Goal: Task Accomplishment & Management: Manage account settings

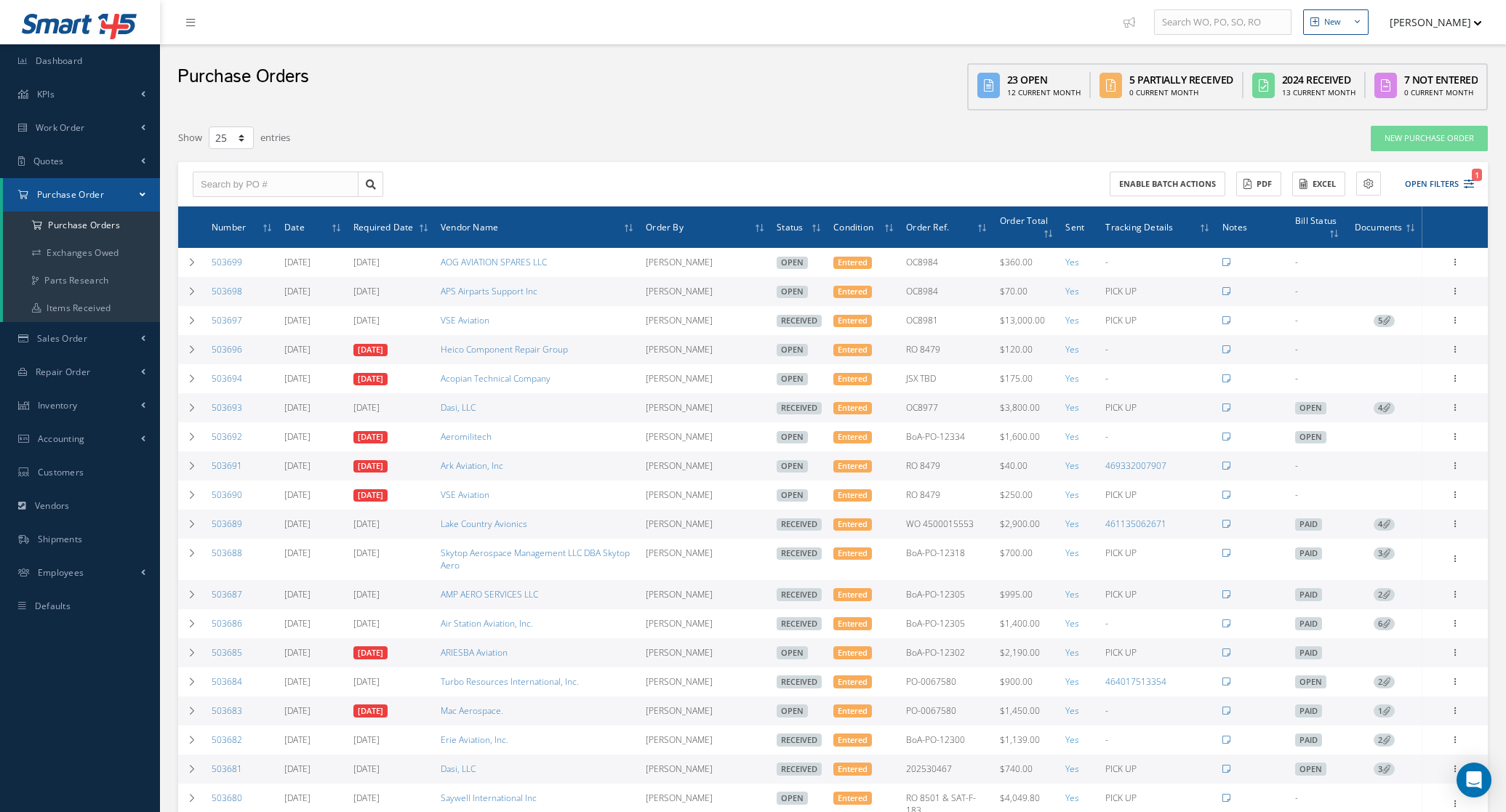
select select "25"
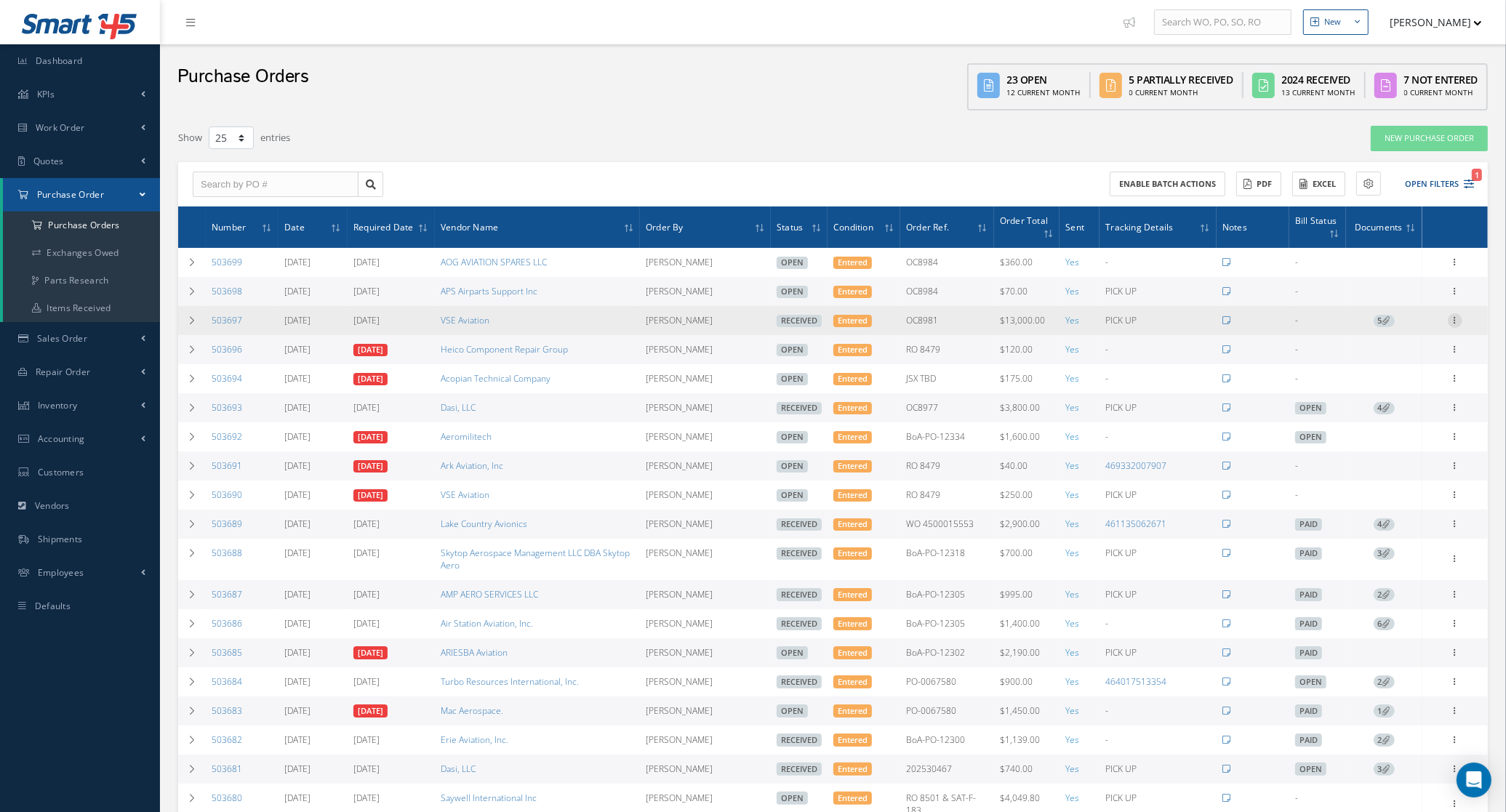
click at [1460, 320] on icon at bounding box center [1455, 319] width 14 height 12
click at [1389, 438] on link "Documents" at bounding box center [1388, 442] width 115 height 19
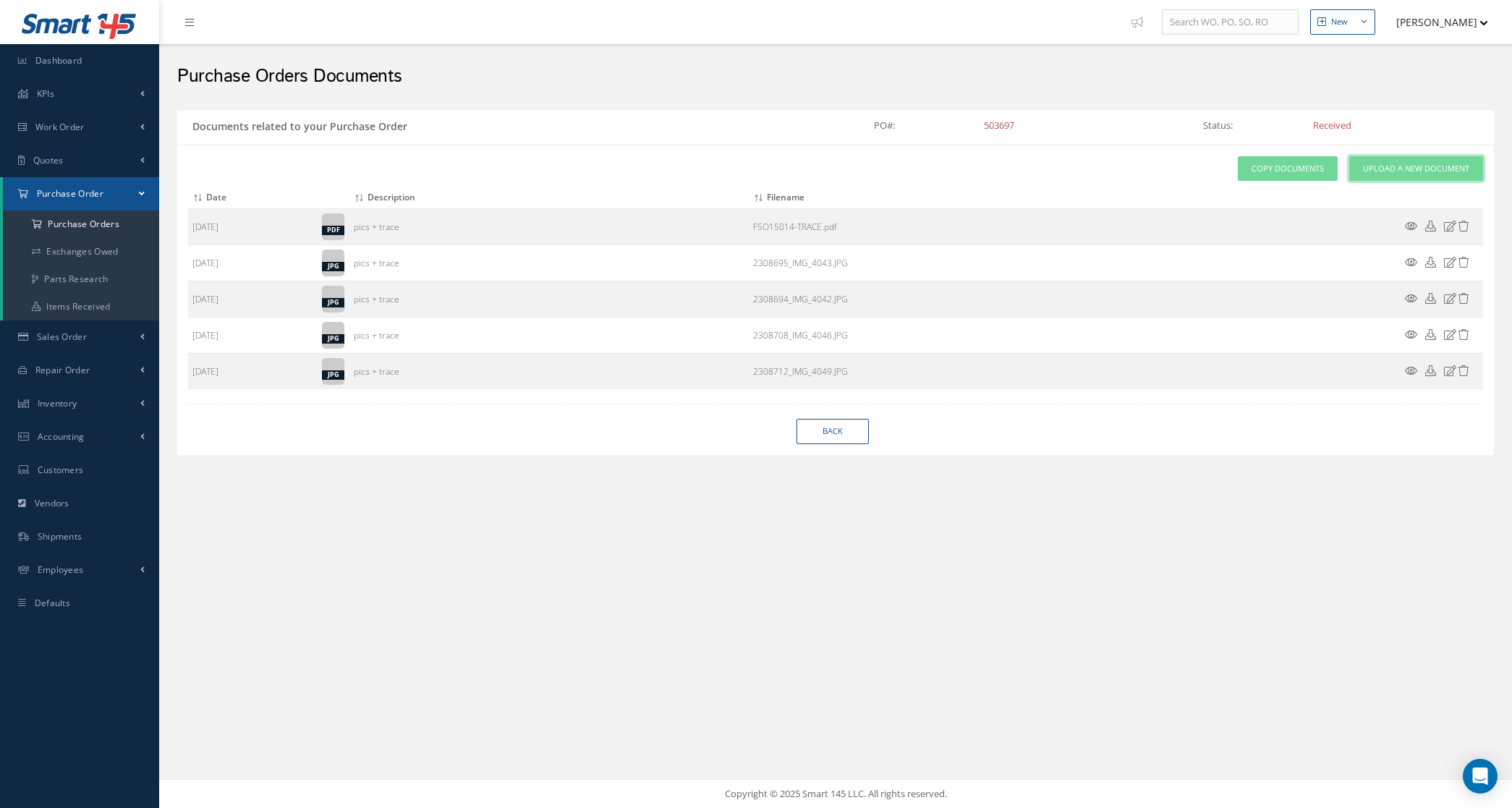
click at [1384, 169] on span "Upload a New Document" at bounding box center [1416, 169] width 106 height 12
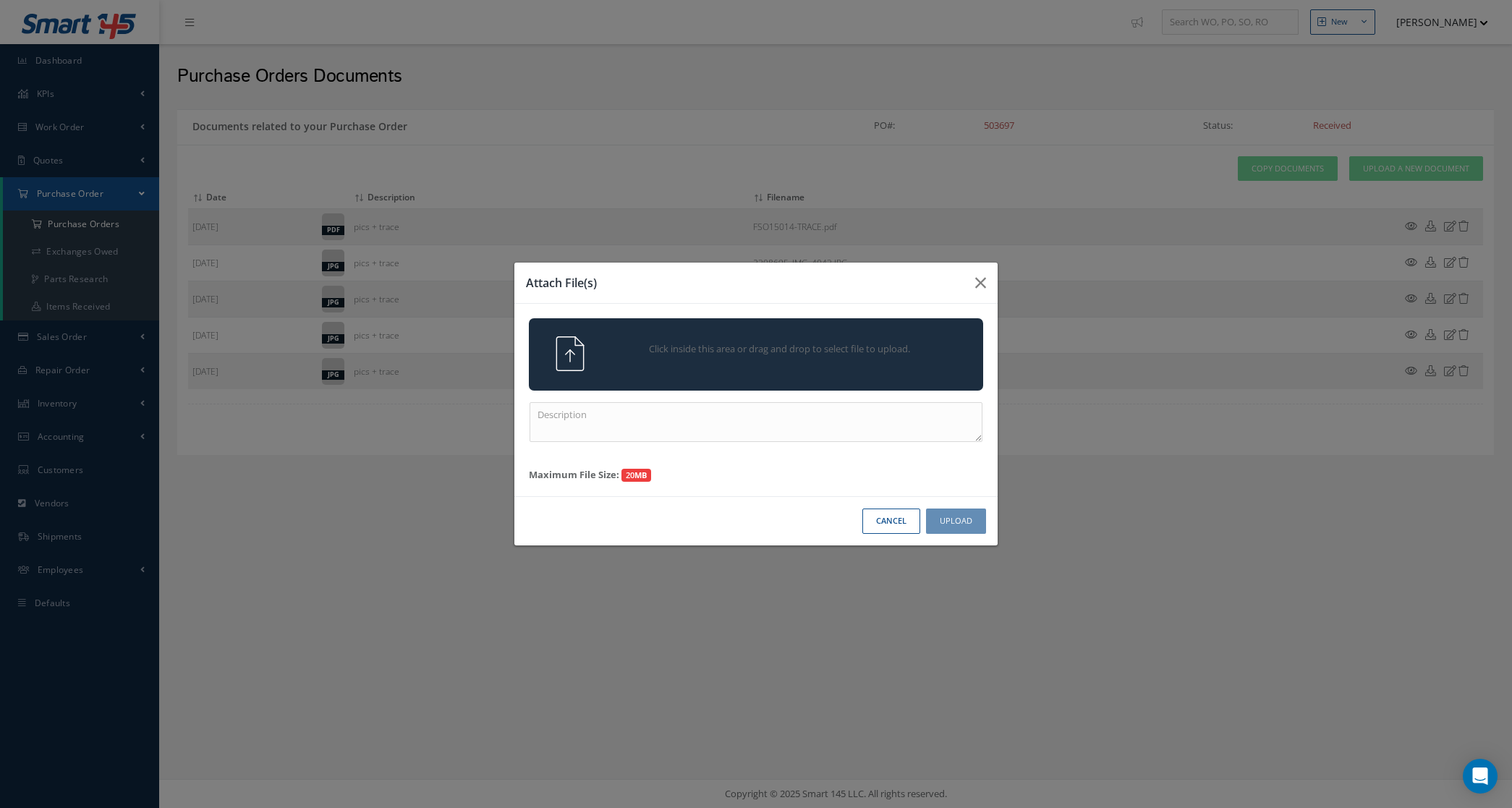
click at [663, 371] on div "Click inside this area or drag and drop to select file to upload." at bounding box center [756, 354] width 476 height 35
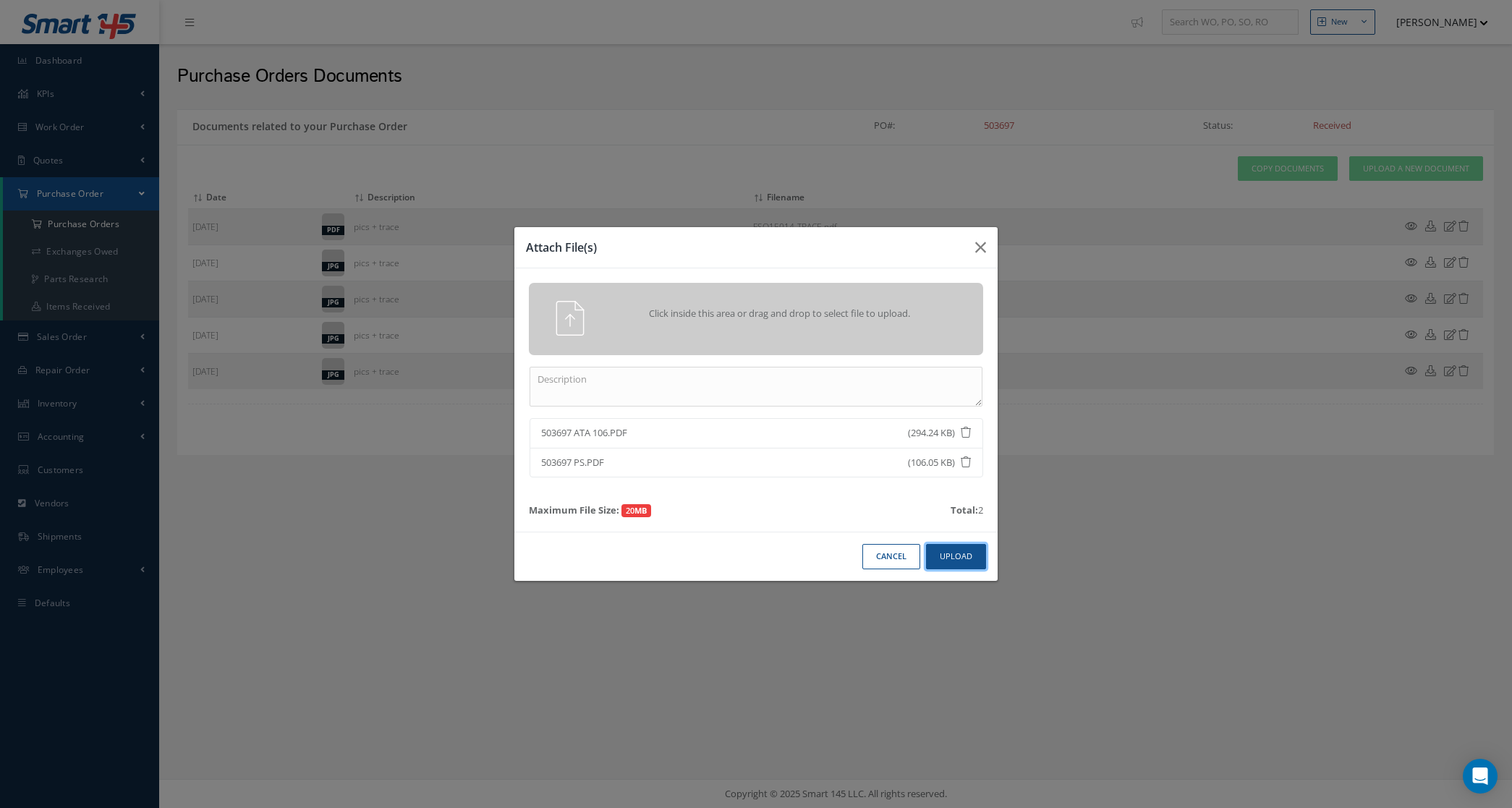
click at [943, 554] on button "Upload" at bounding box center [956, 556] width 60 height 25
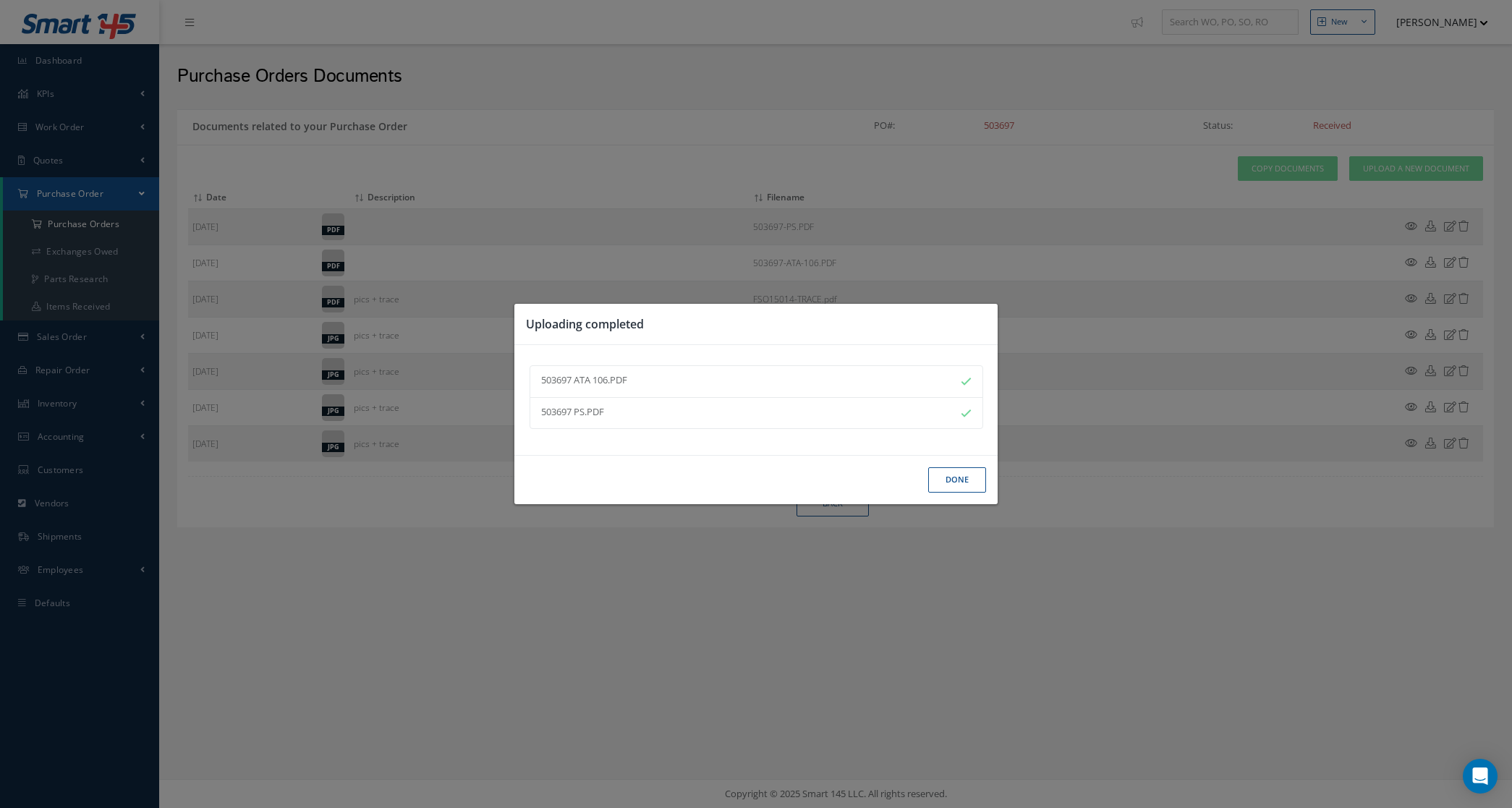
click at [935, 483] on button "Done" at bounding box center [956, 479] width 58 height 25
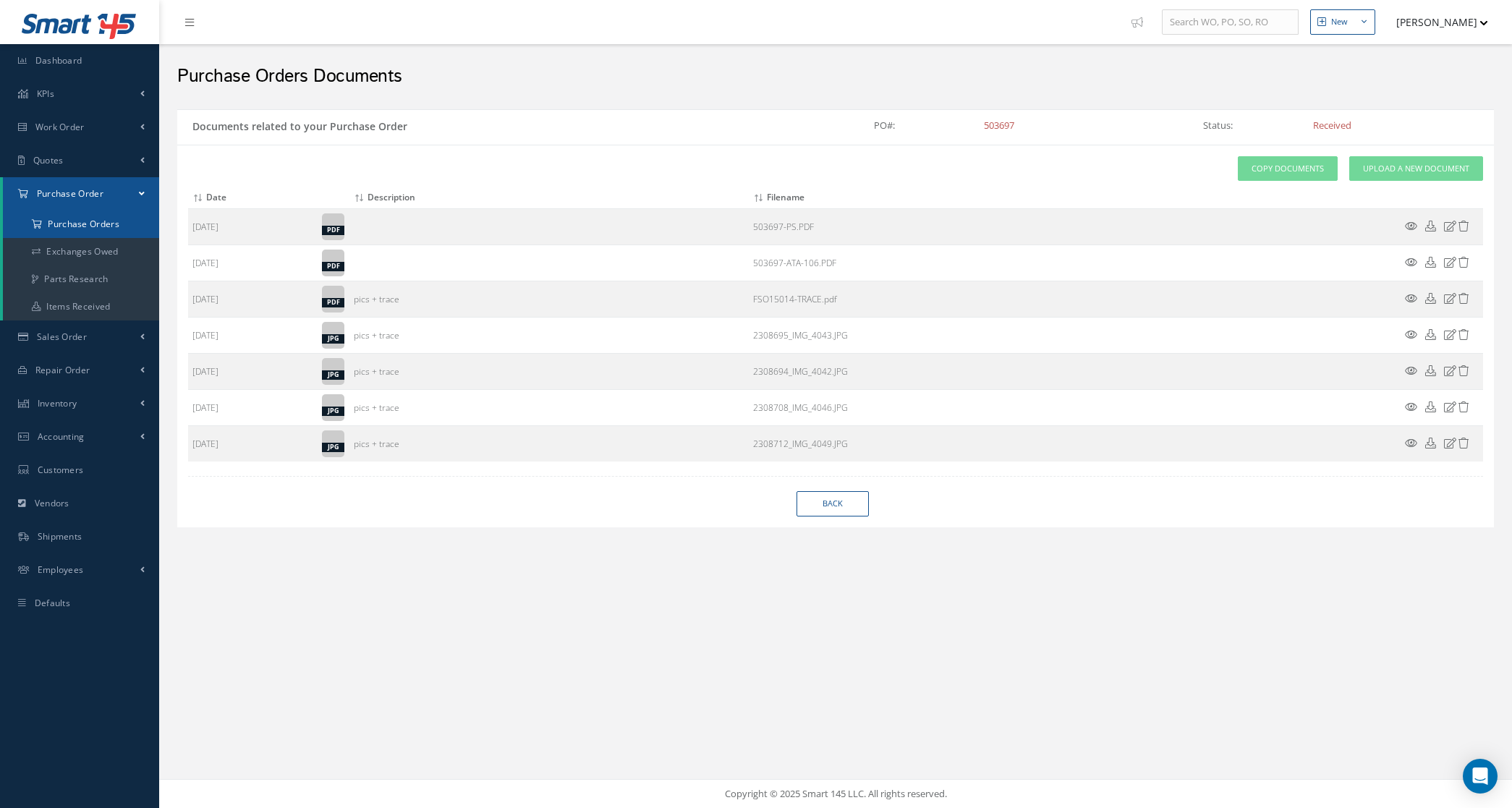
click at [71, 227] on a=1&status_id=2&status_id=3&status_id=5&collapsedFilters"] "Purchase Orders" at bounding box center [80, 224] width 156 height 28
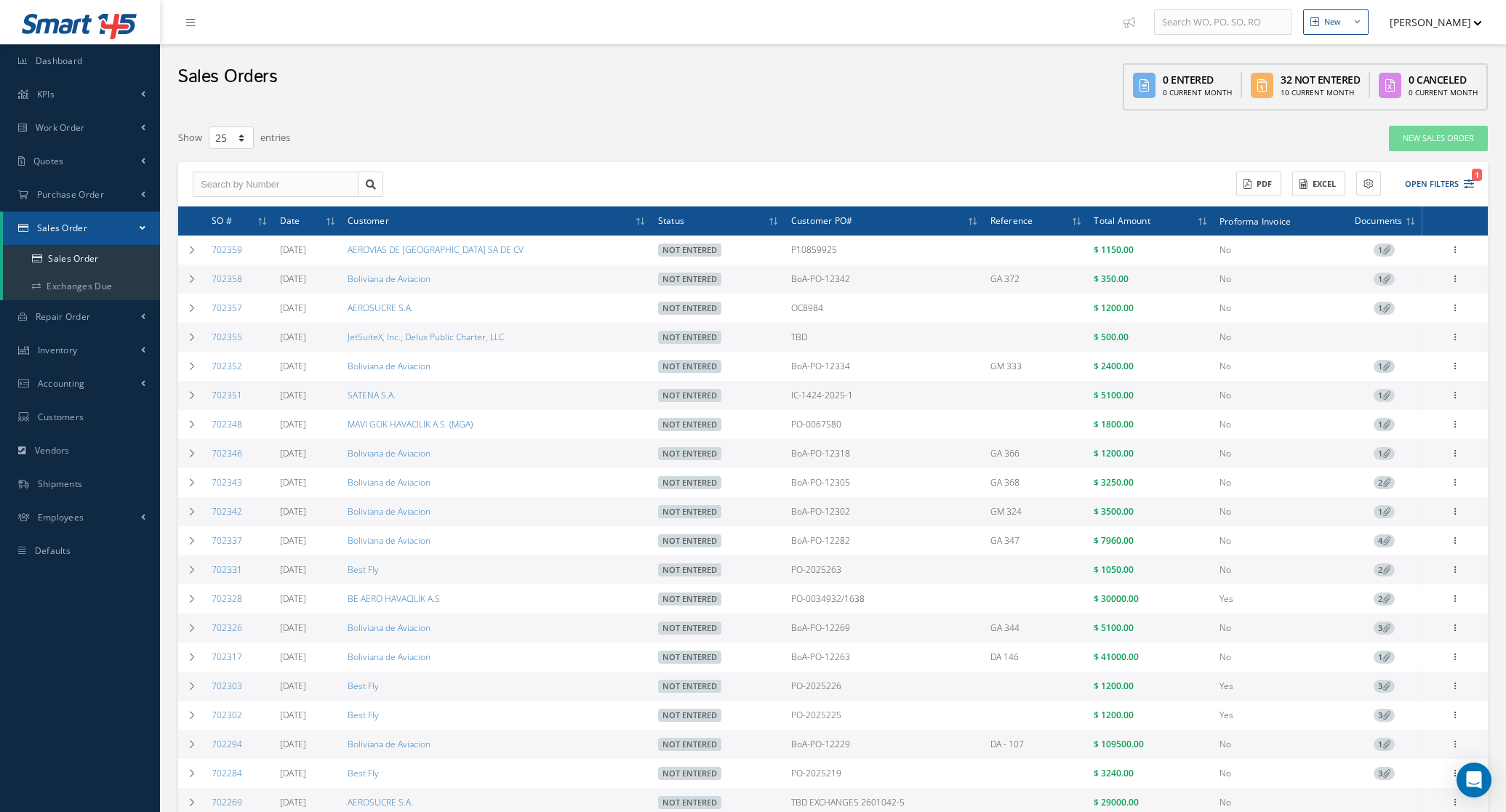
select select "25"
click at [37, 225] on span "Sales Order" at bounding box center [62, 228] width 50 height 13
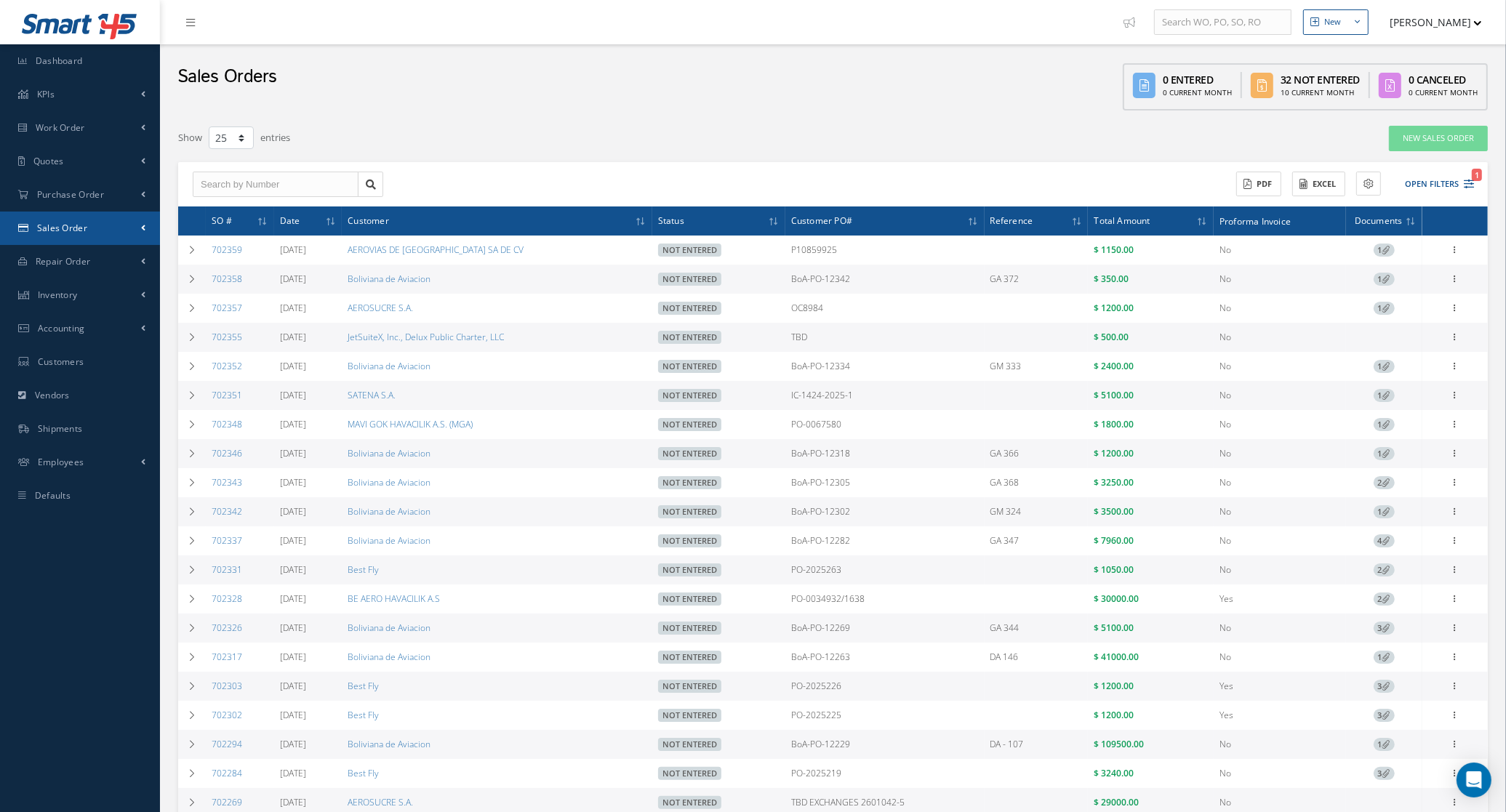
click at [39, 228] on span "Sales Order" at bounding box center [62, 228] width 50 height 13
click at [48, 249] on link "Sales Order" at bounding box center [81, 258] width 157 height 28
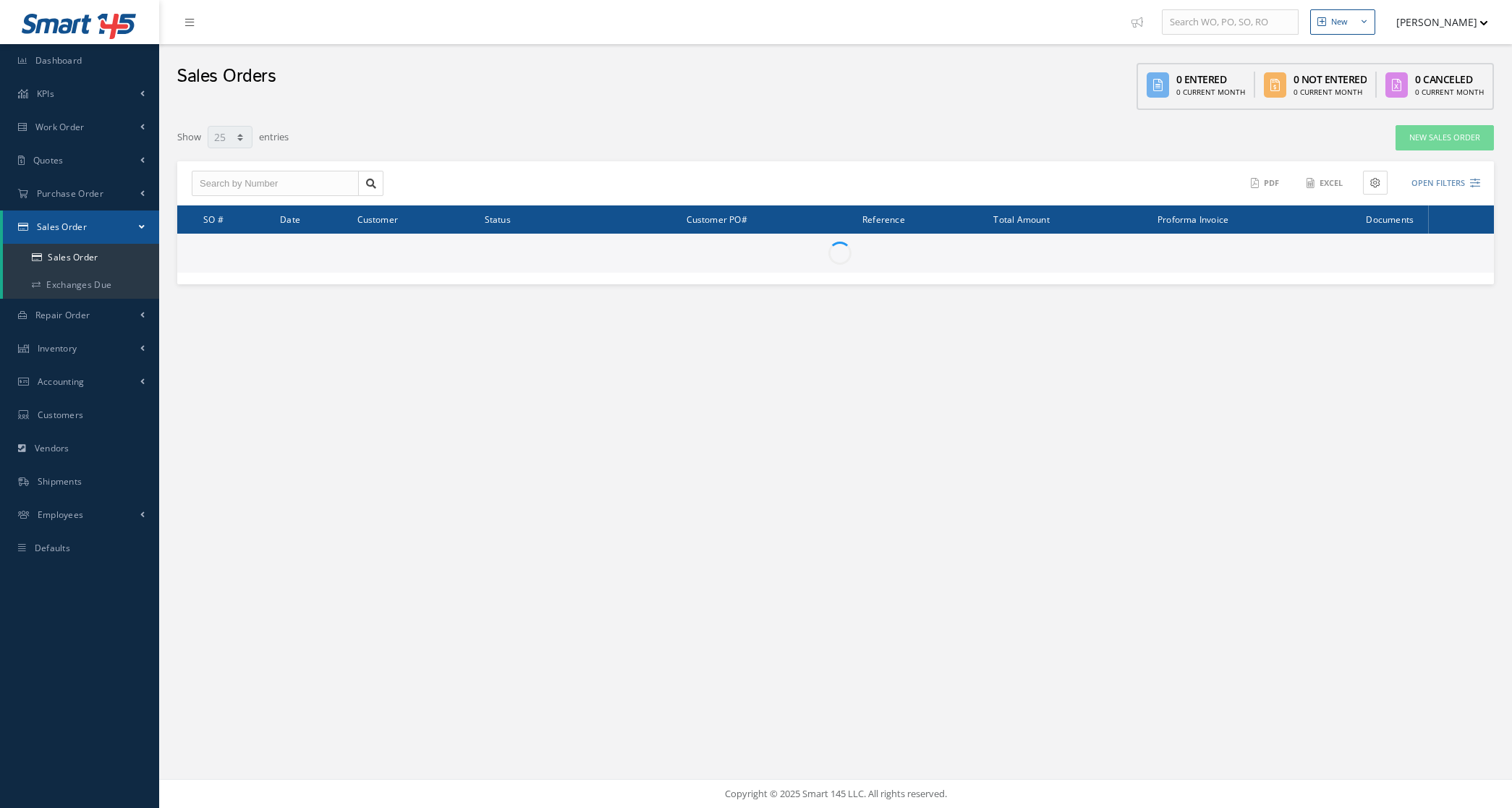
select select "25"
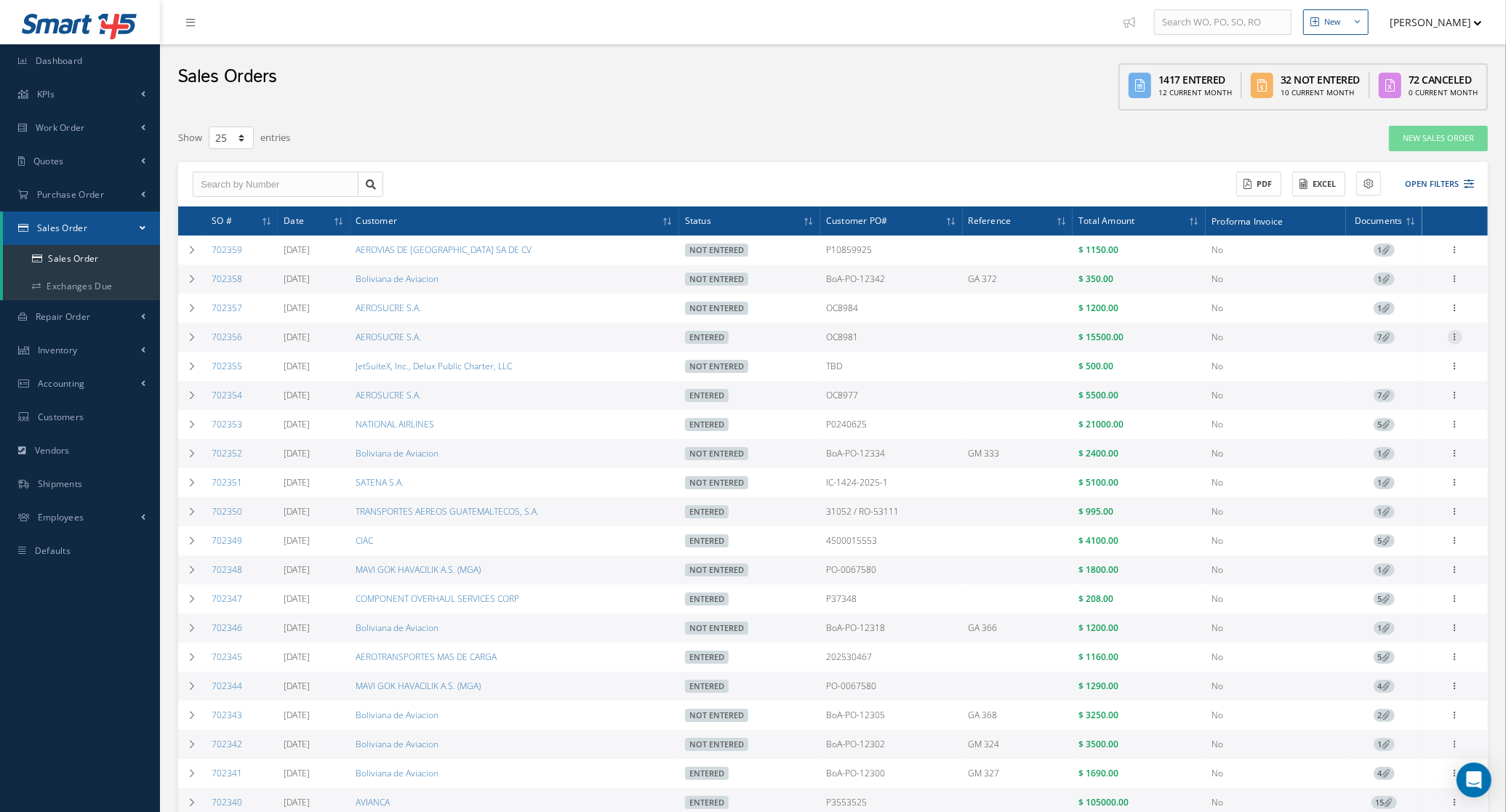
click at [1461, 339] on icon at bounding box center [1455, 336] width 14 height 12
click at [1400, 431] on link "Documents" at bounding box center [1388, 432] width 115 height 19
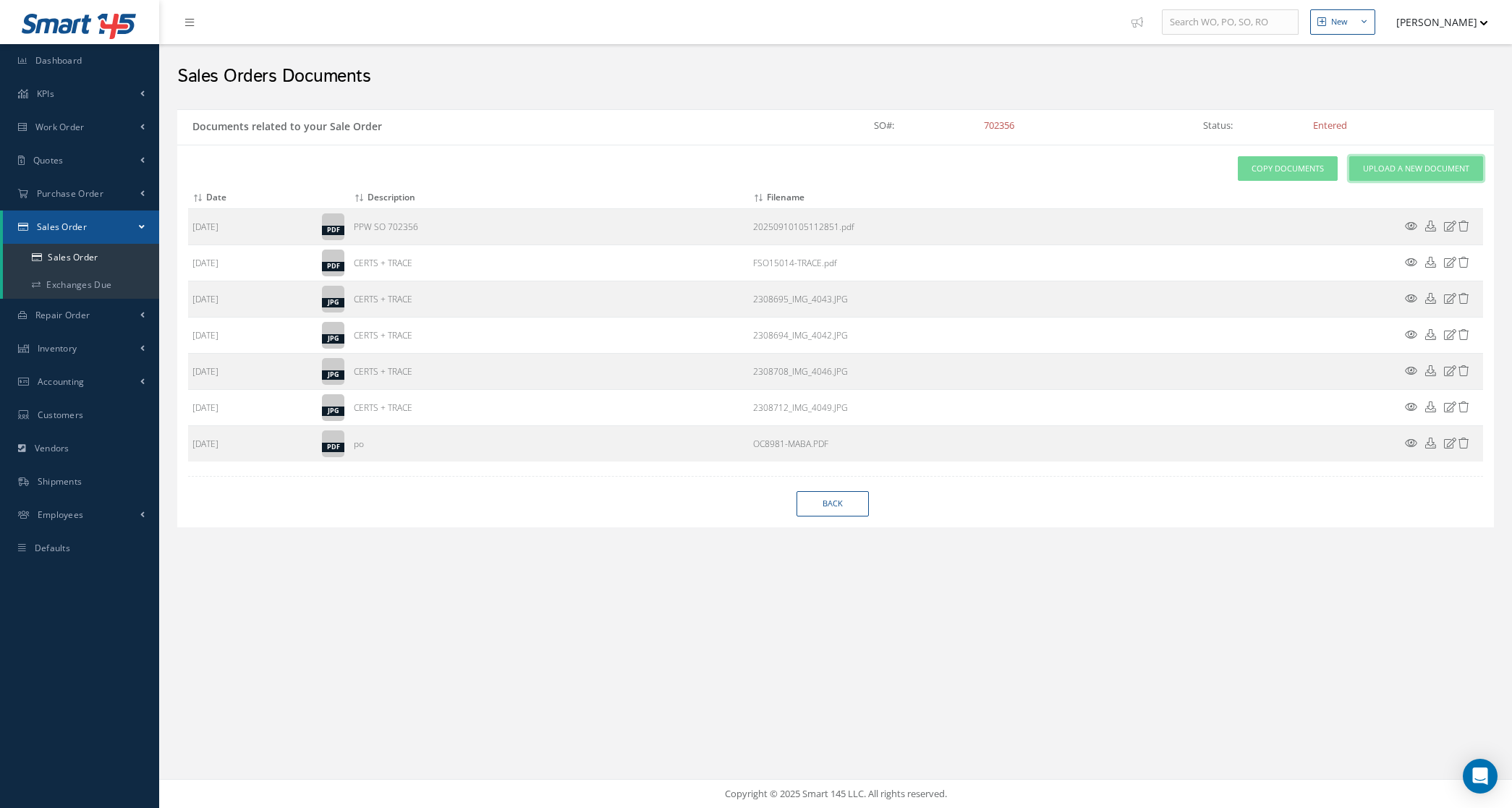
click at [1383, 176] on link "Upload a New Document" at bounding box center [1416, 169] width 134 height 25
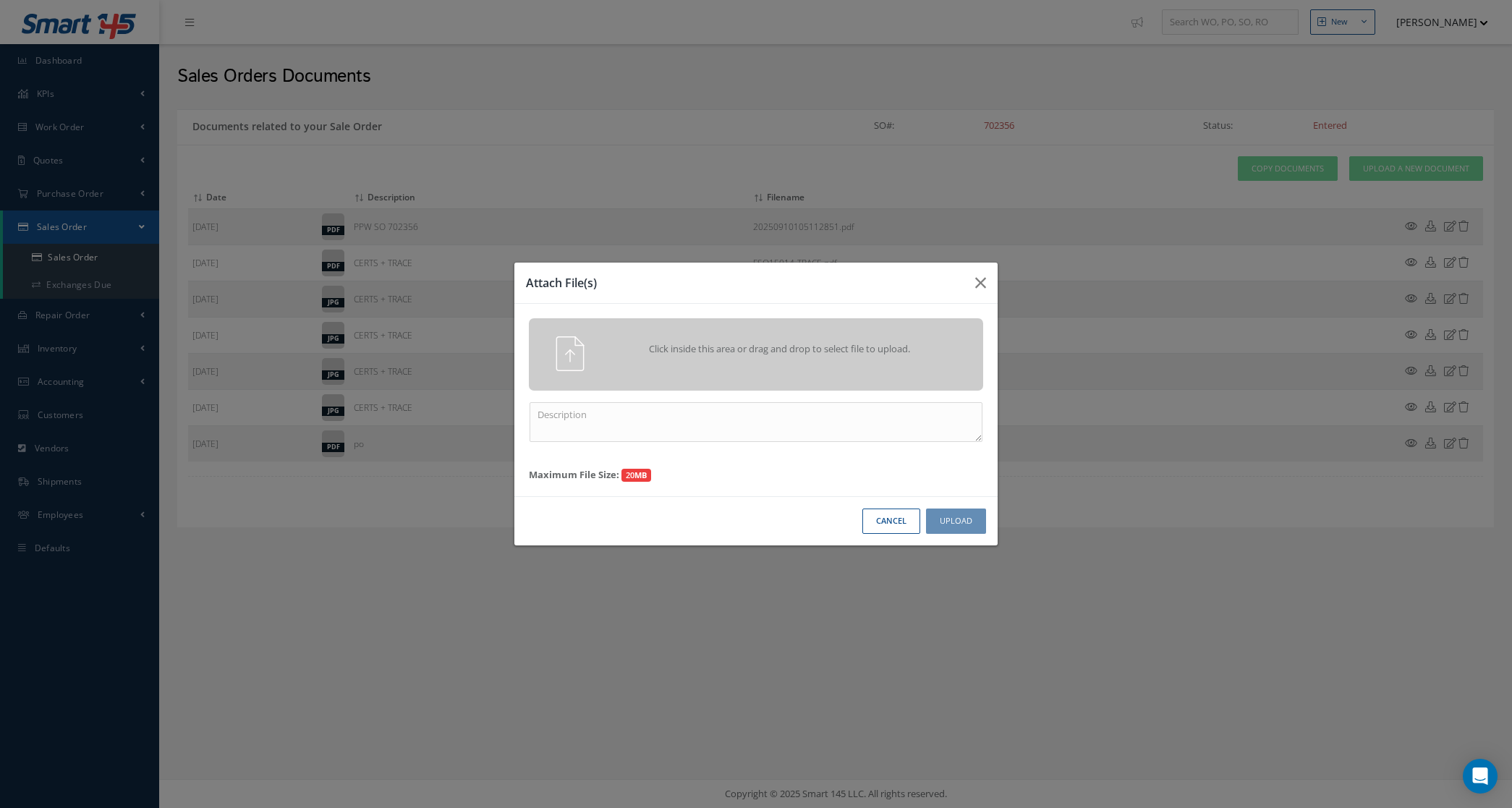
click at [840, 345] on span "Click inside this area or drag and drop to select file to upload." at bounding box center [780, 349] width 329 height 14
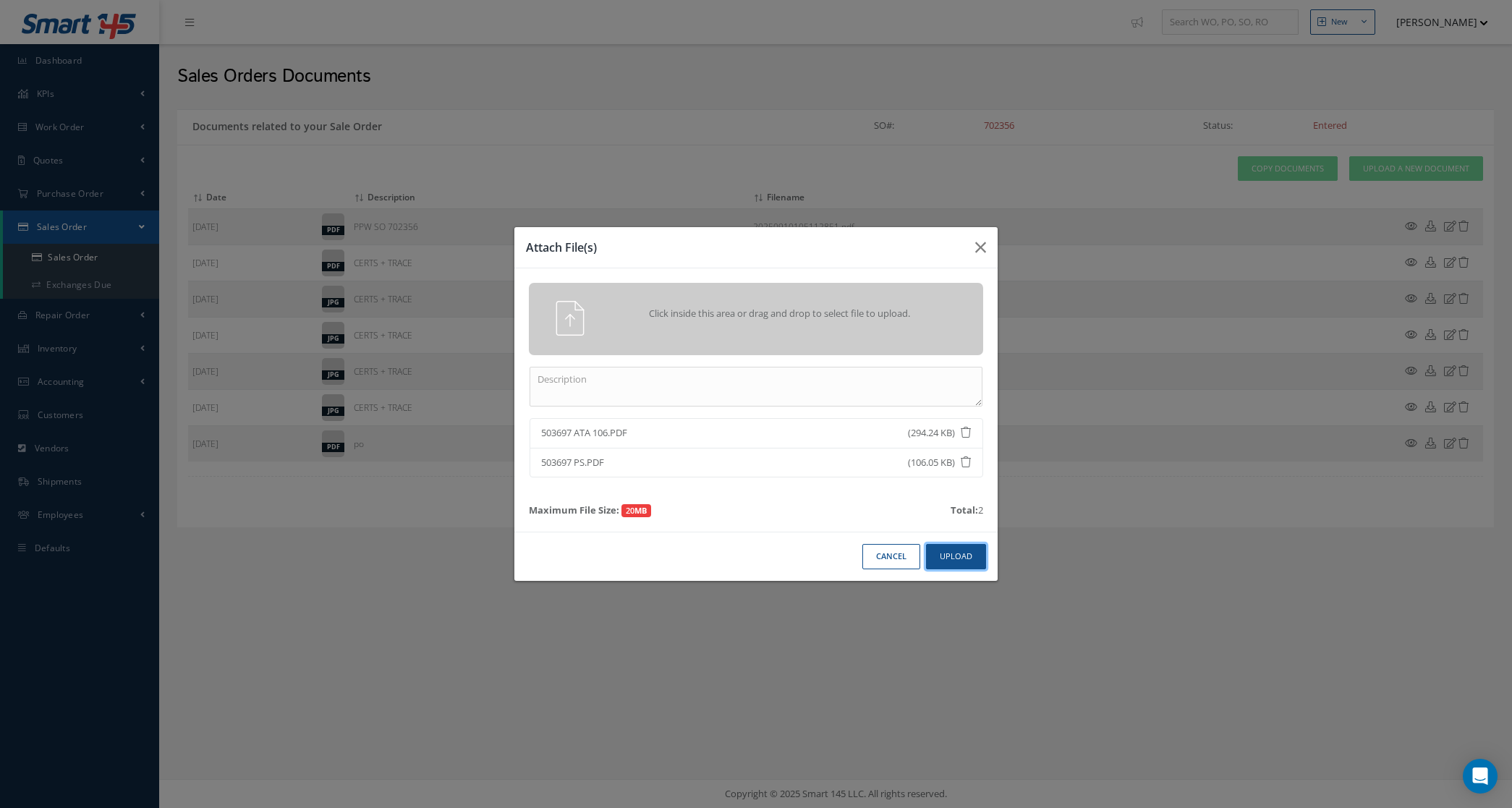
click at [979, 554] on button "Upload" at bounding box center [956, 556] width 60 height 25
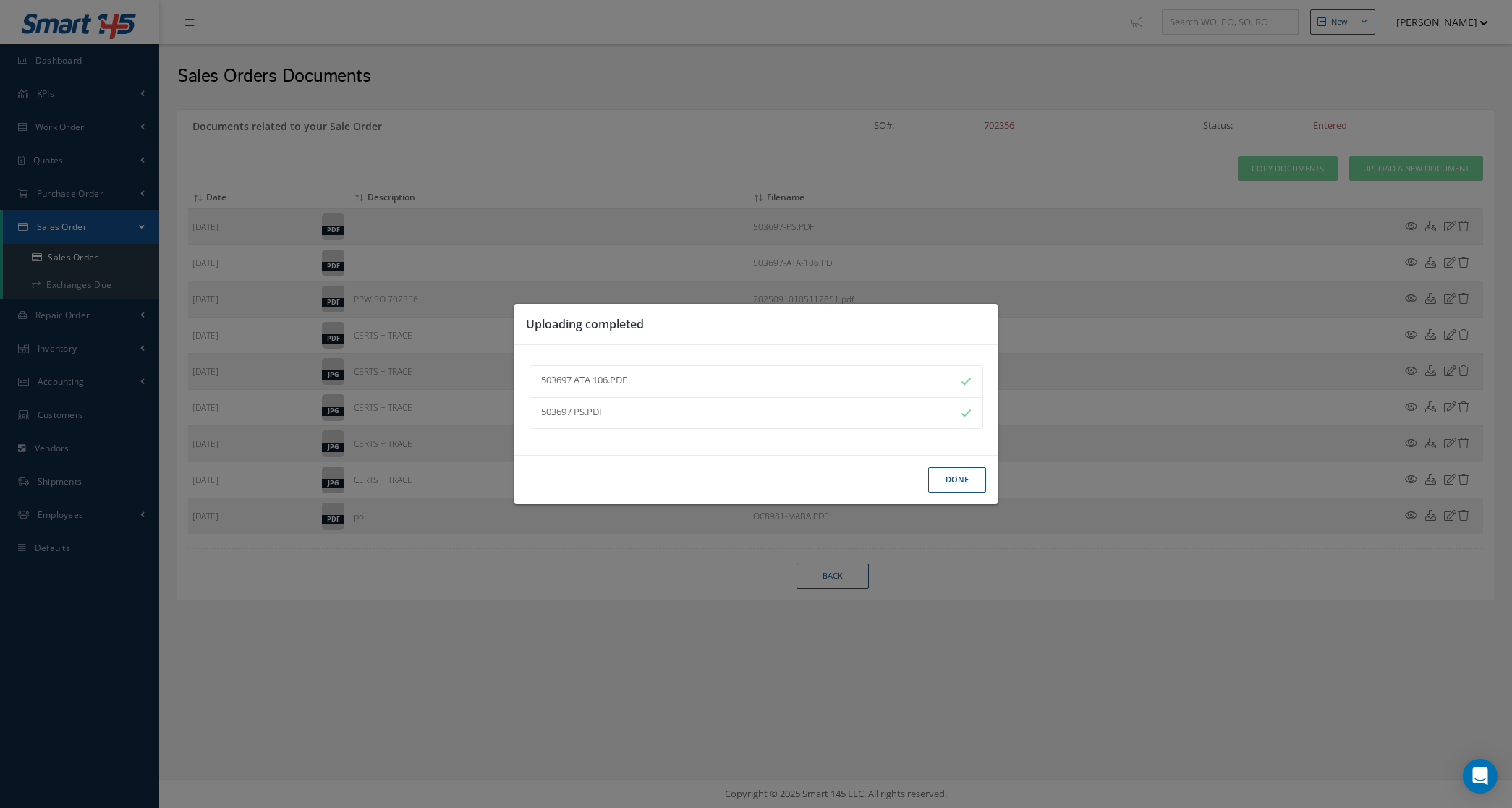
click at [949, 479] on button "Done" at bounding box center [956, 479] width 58 height 25
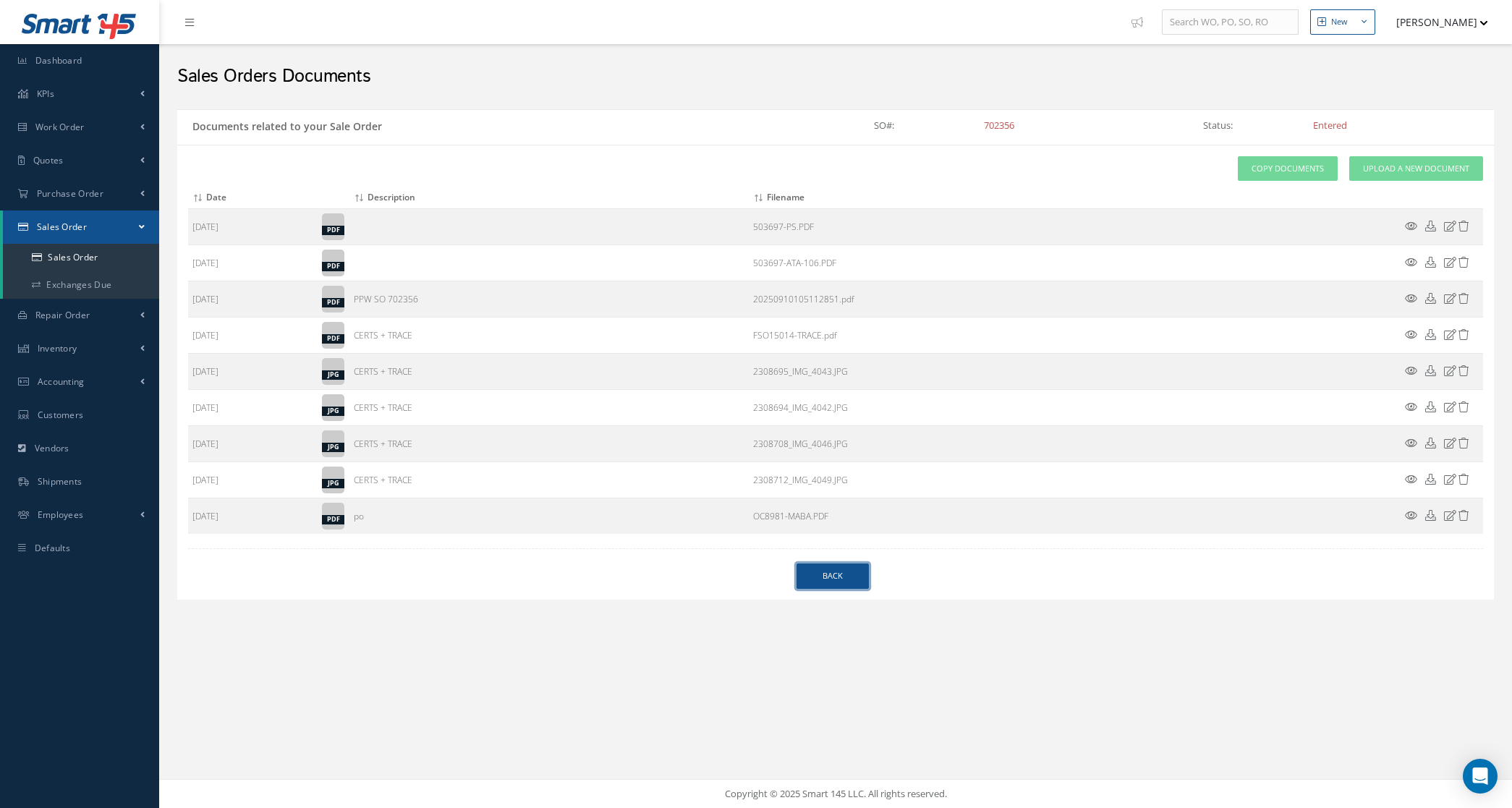
click at [834, 576] on link "Back" at bounding box center [832, 576] width 72 height 25
select select "25"
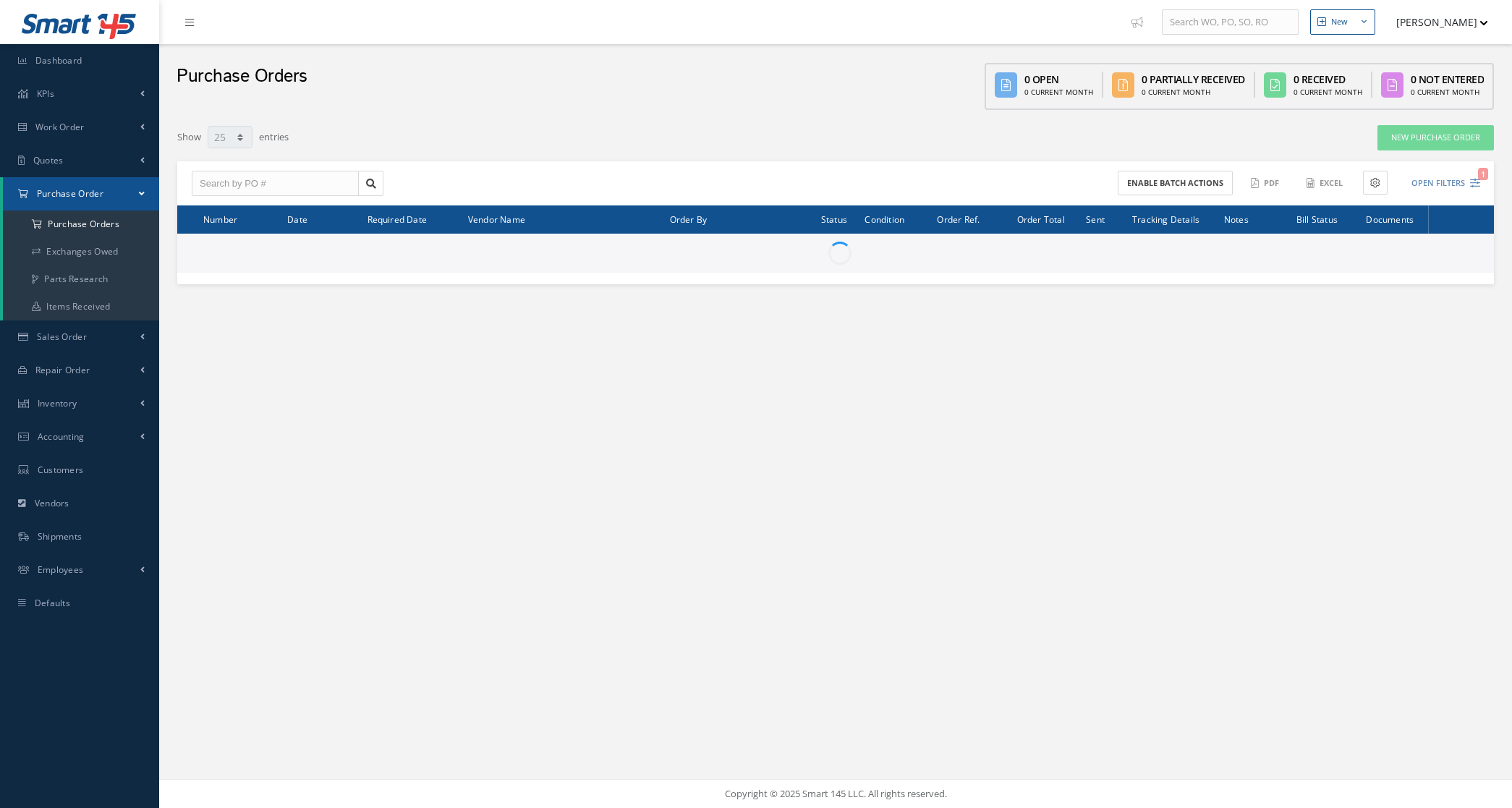
select select "25"
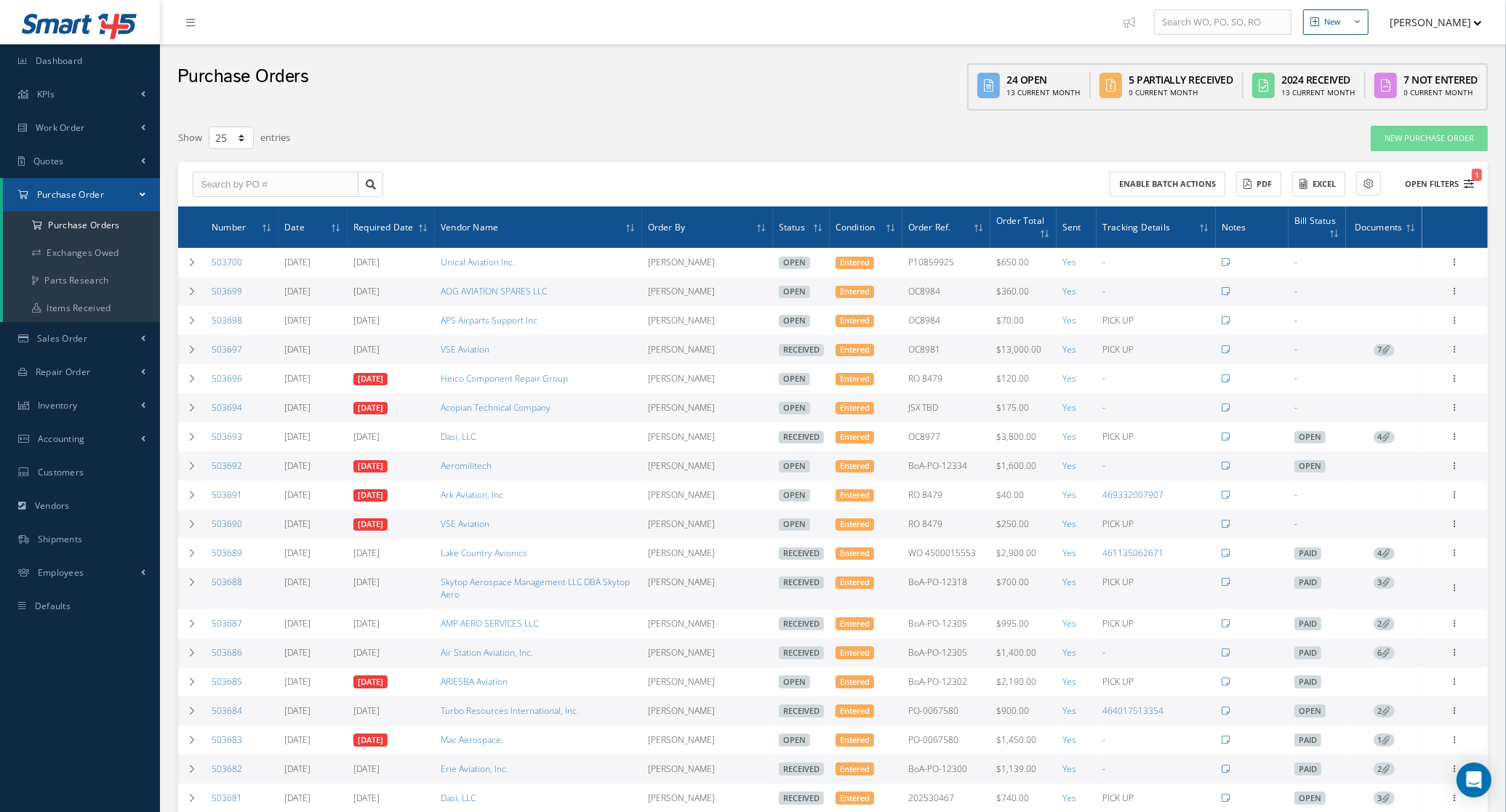
click at [1432, 173] on button "Open Filters 1" at bounding box center [1433, 184] width 83 height 24
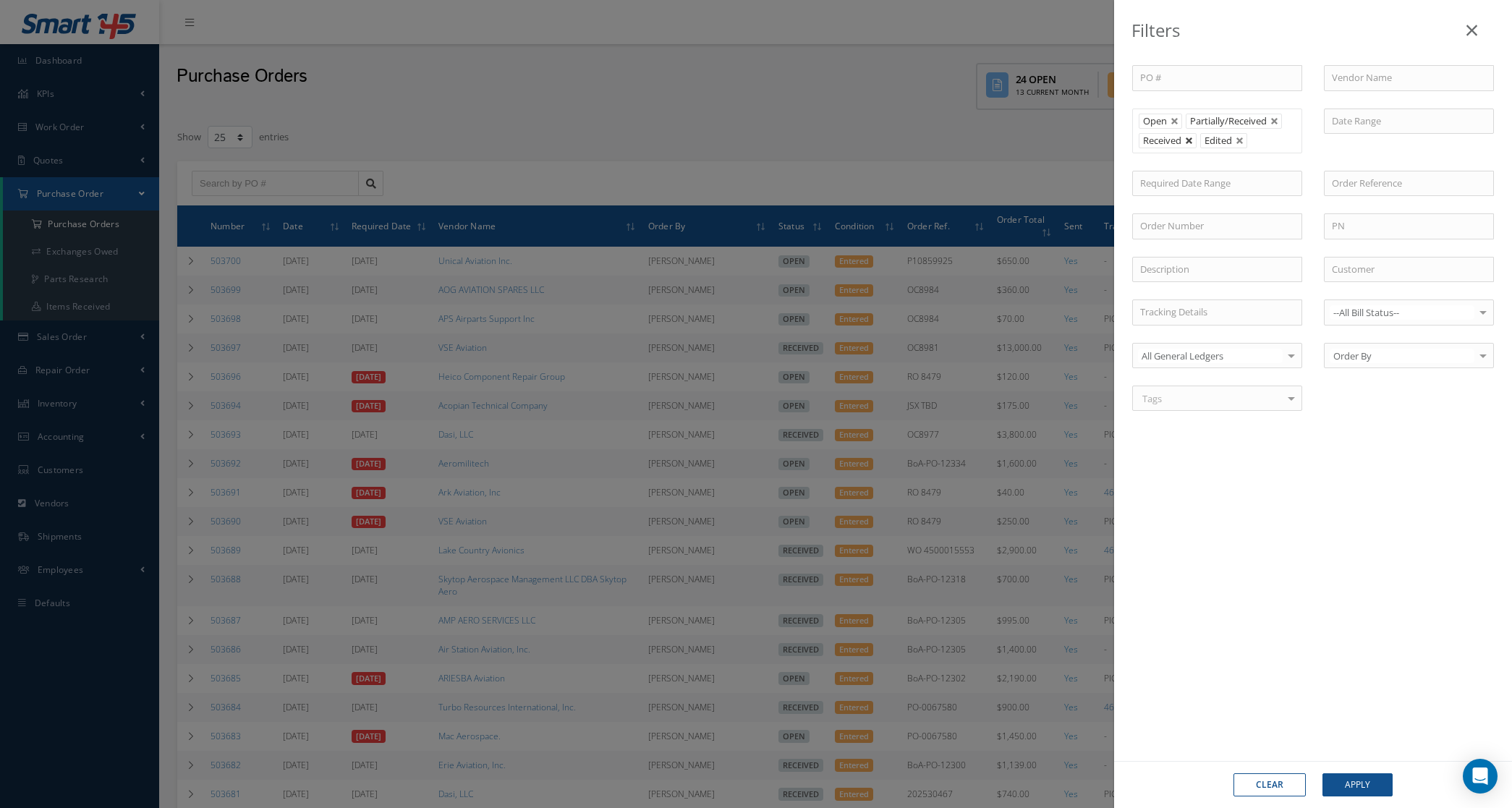
click at [1194, 143] on link at bounding box center [1190, 141] width 9 height 9
click at [1351, 779] on button "Apply" at bounding box center [1357, 785] width 71 height 23
